Goal: Information Seeking & Learning: Learn about a topic

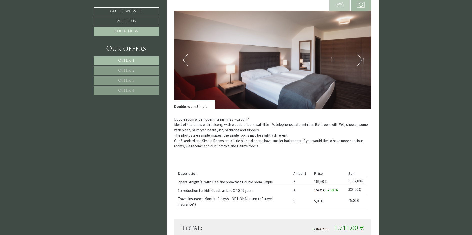
scroll to position [474, 0]
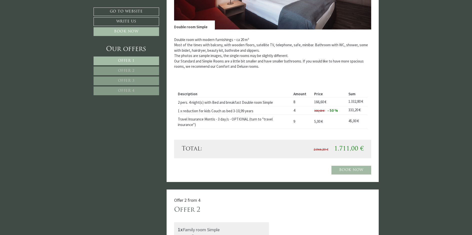
click at [145, 71] on link "Offer 2" at bounding box center [127, 71] width 66 height 9
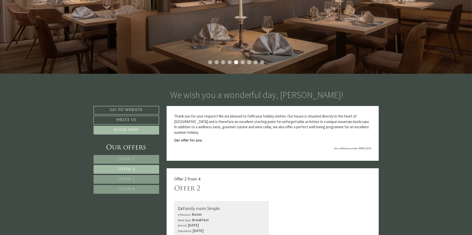
scroll to position [216, 0]
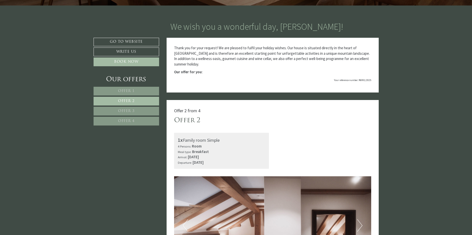
click at [140, 92] on link "Offer 1" at bounding box center [127, 91] width 66 height 9
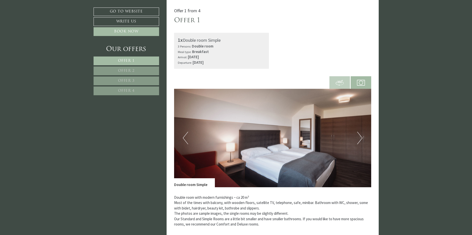
scroll to position [342, 0]
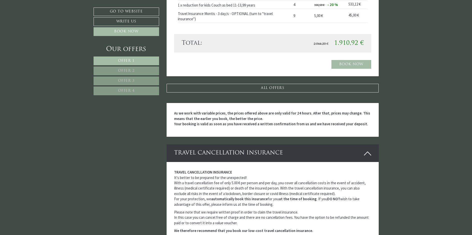
scroll to position [1201, 0]
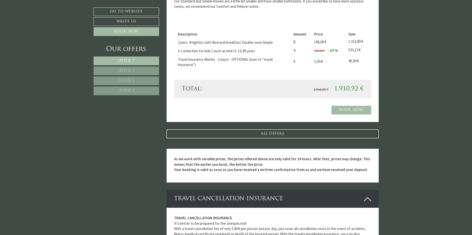
click at [286, 133] on link "ALL OFFERS" at bounding box center [273, 134] width 212 height 9
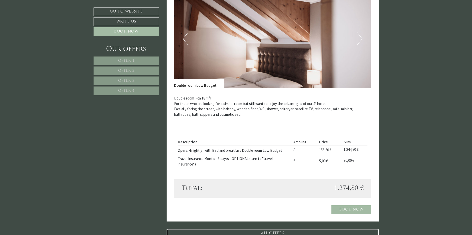
scroll to position [1467, 0]
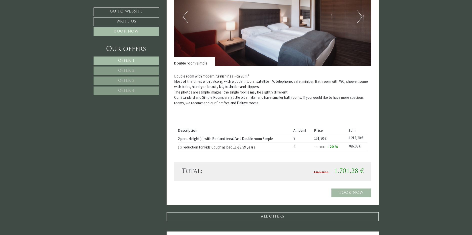
scroll to position [901, 0]
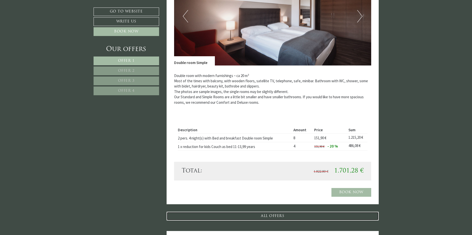
click at [301, 217] on link "ALL OFFERS" at bounding box center [273, 216] width 212 height 9
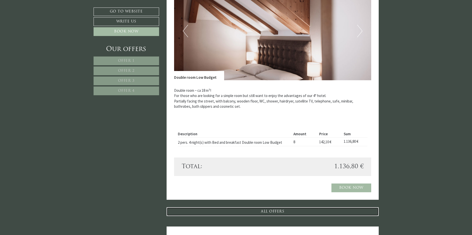
scroll to position [1182, 0]
